Goal: Information Seeking & Learning: Learn about a topic

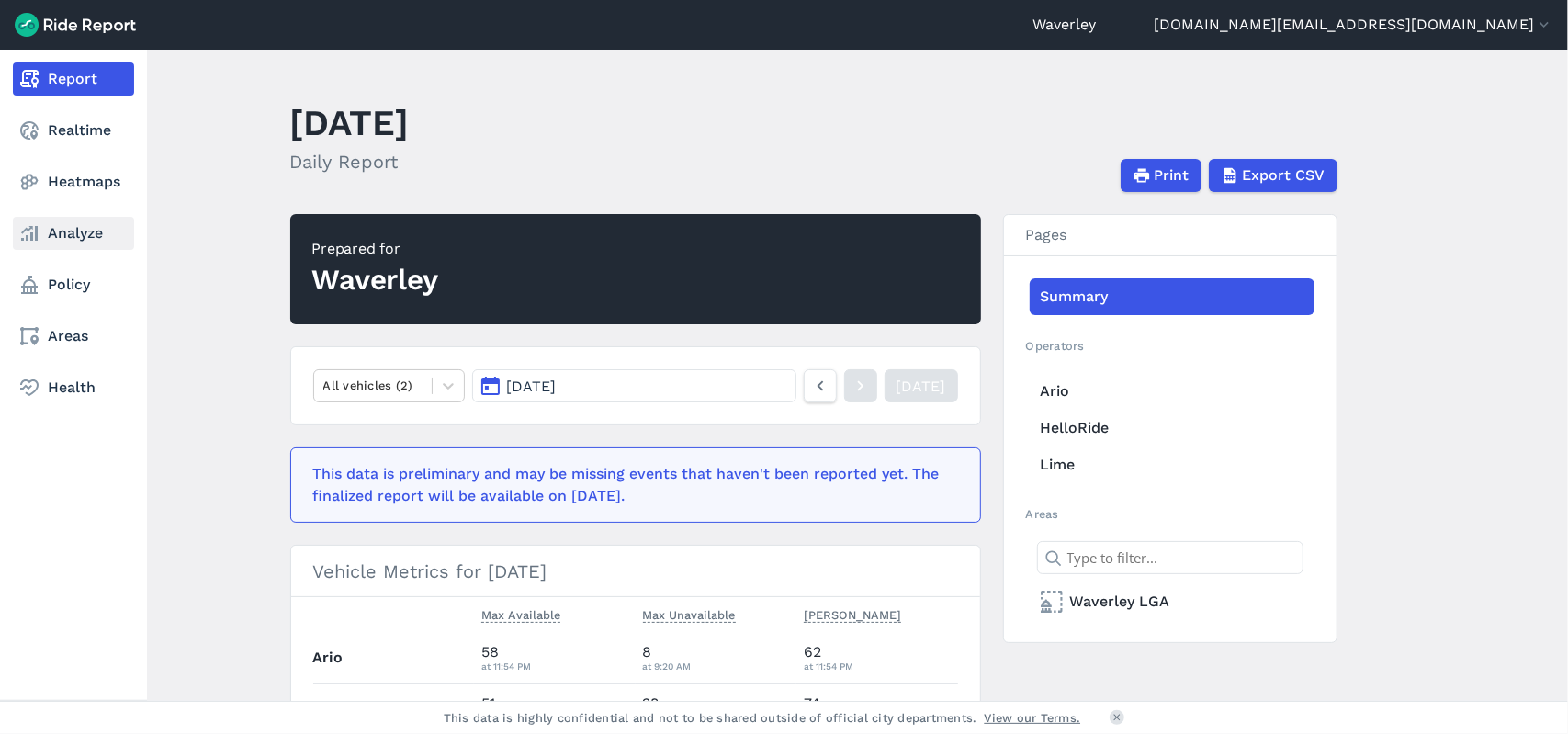
click at [87, 235] on link "Analyze" at bounding box center [73, 233] width 121 height 33
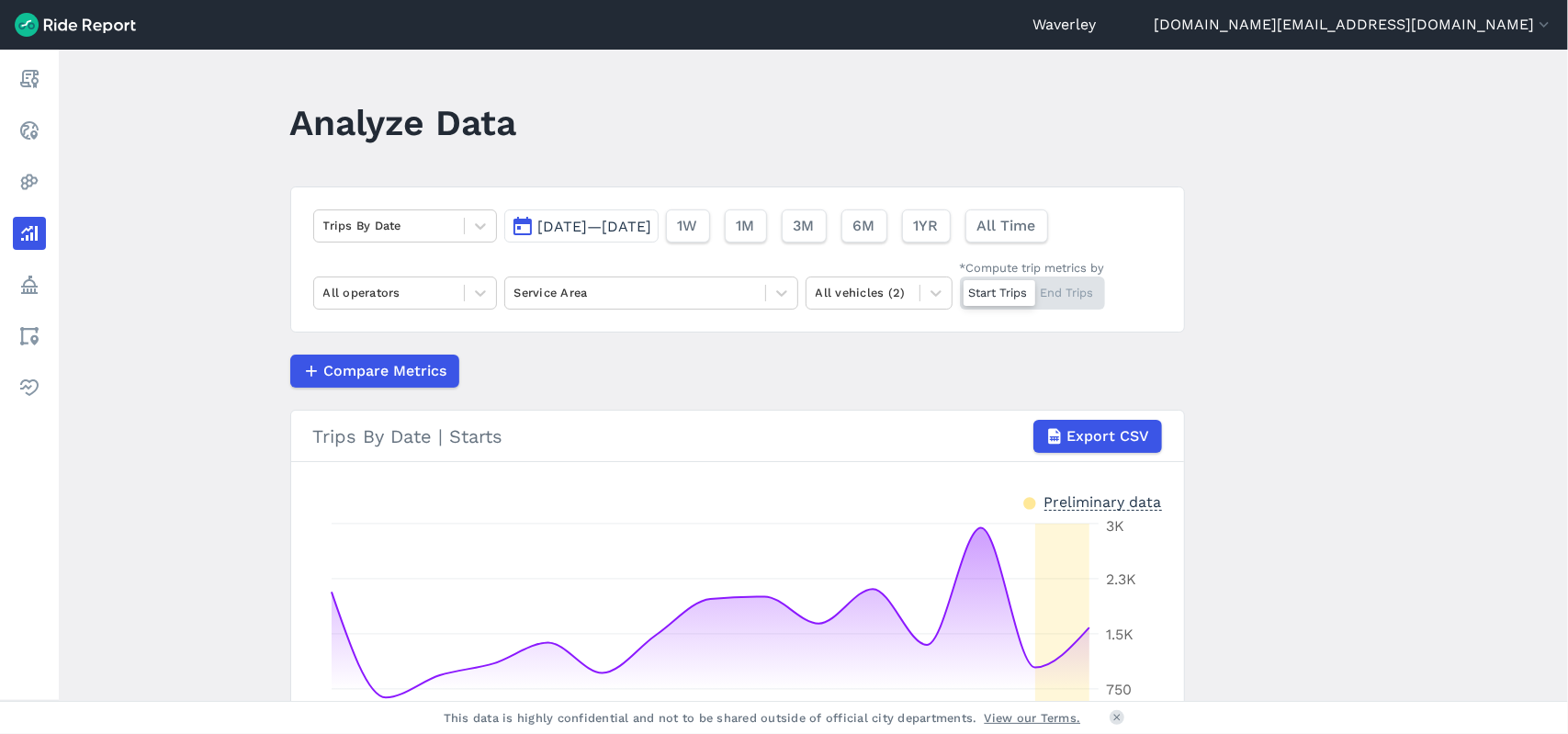
click at [522, 223] on button "[DATE]—[DATE]" at bounding box center [581, 226] width 155 height 33
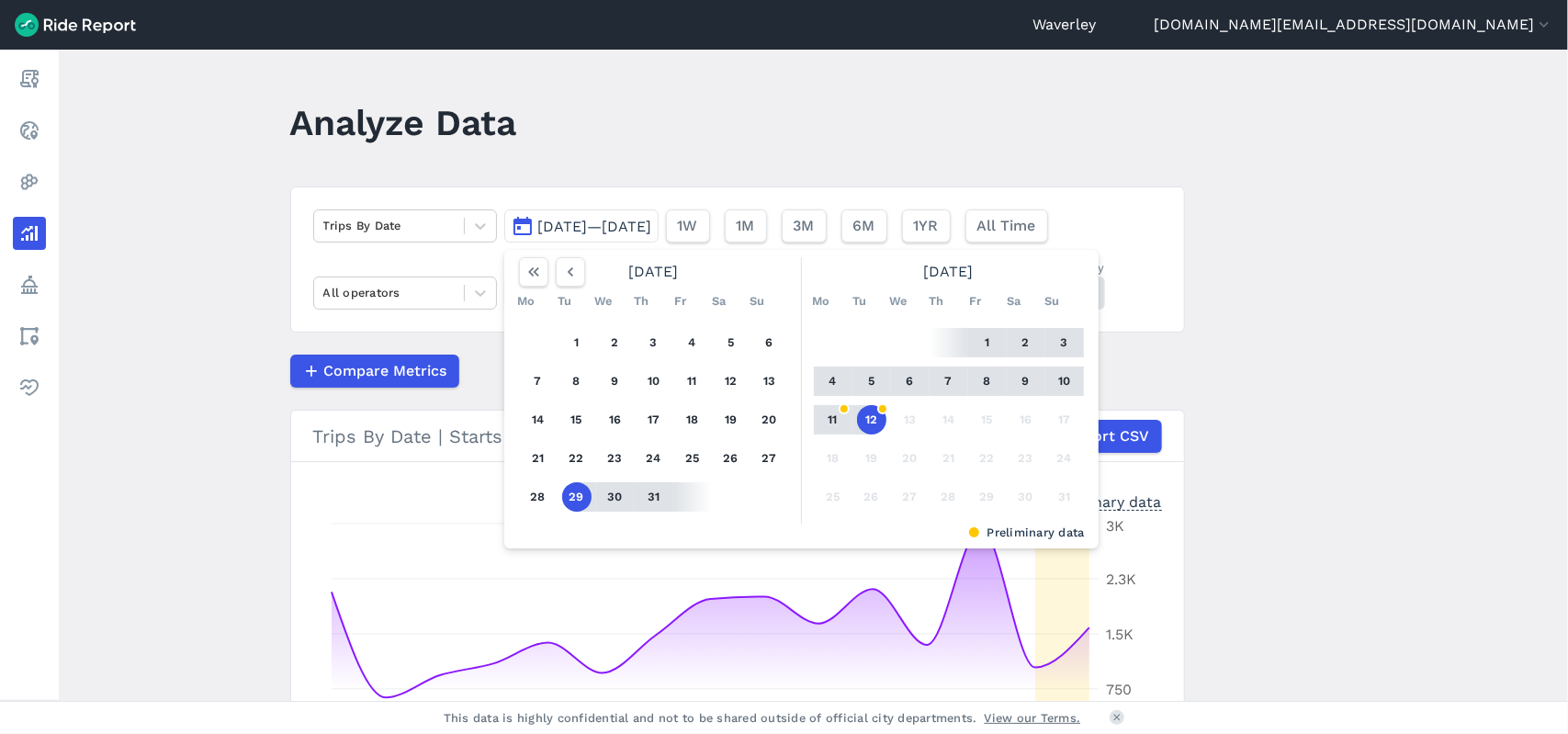
click at [1064, 382] on button "10" at bounding box center [1064, 380] width 29 height 29
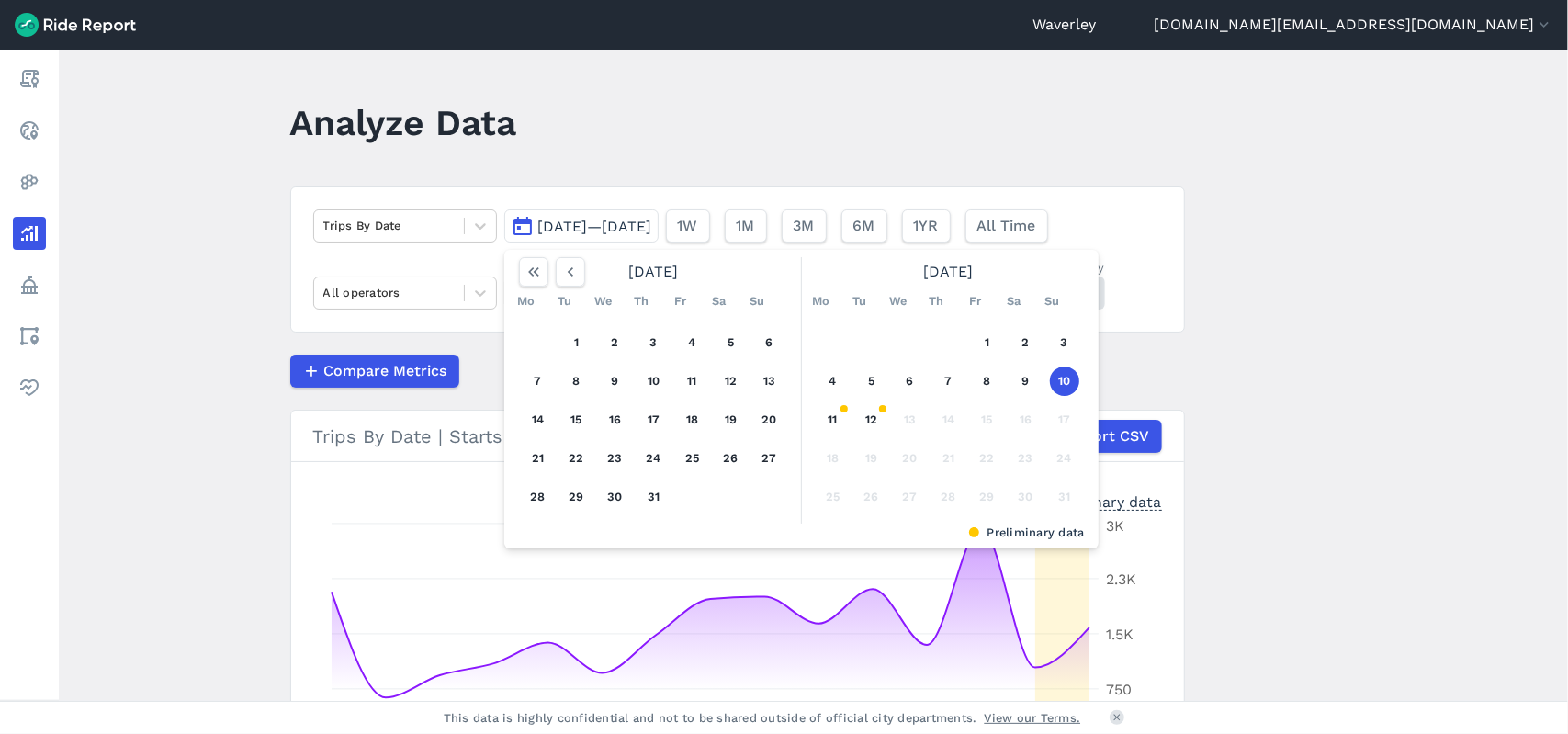
click at [1058, 377] on button "10" at bounding box center [1064, 380] width 29 height 29
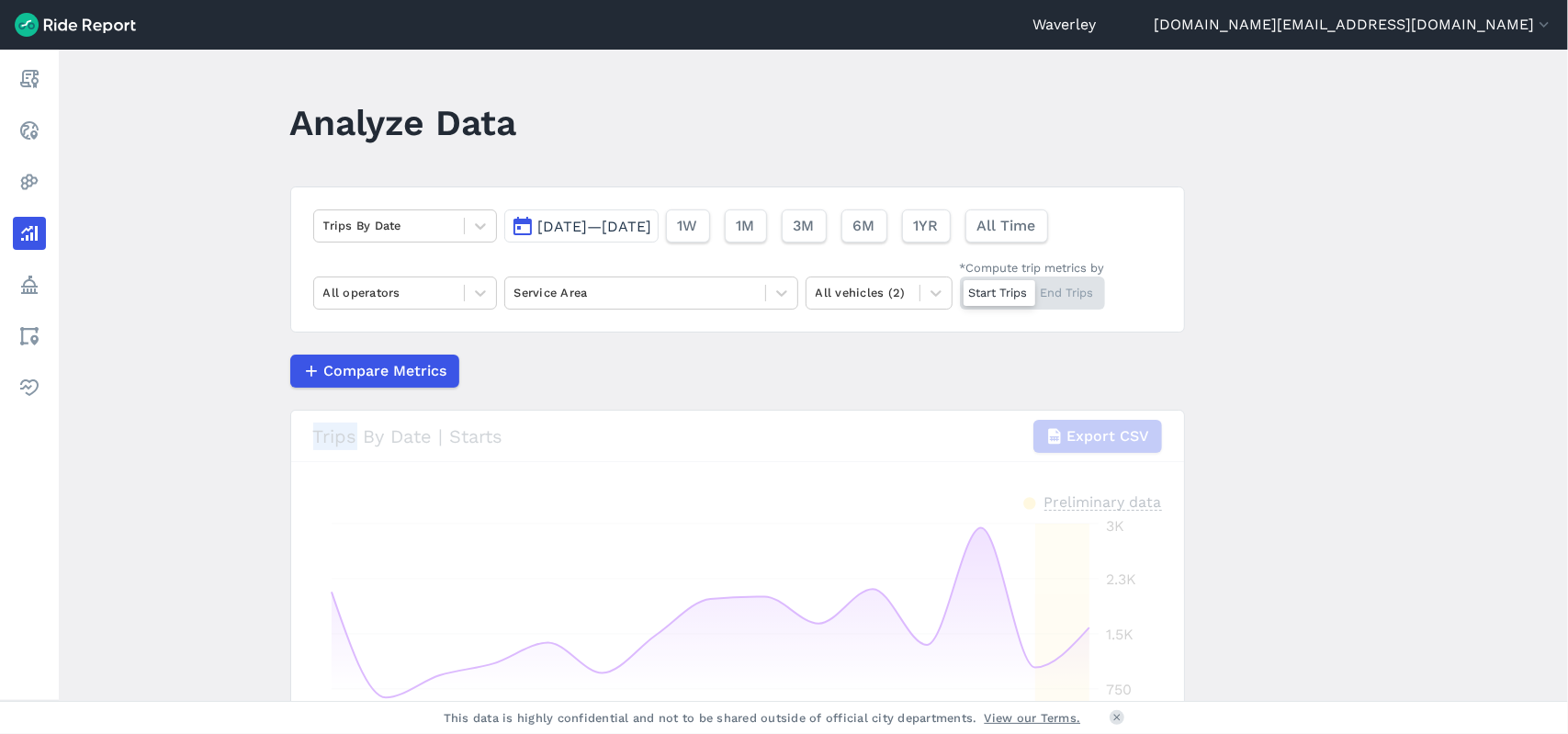
click at [1058, 381] on div "Compare Metrics" at bounding box center [738, 370] width 894 height 33
